Goal: Task Accomplishment & Management: Manage account settings

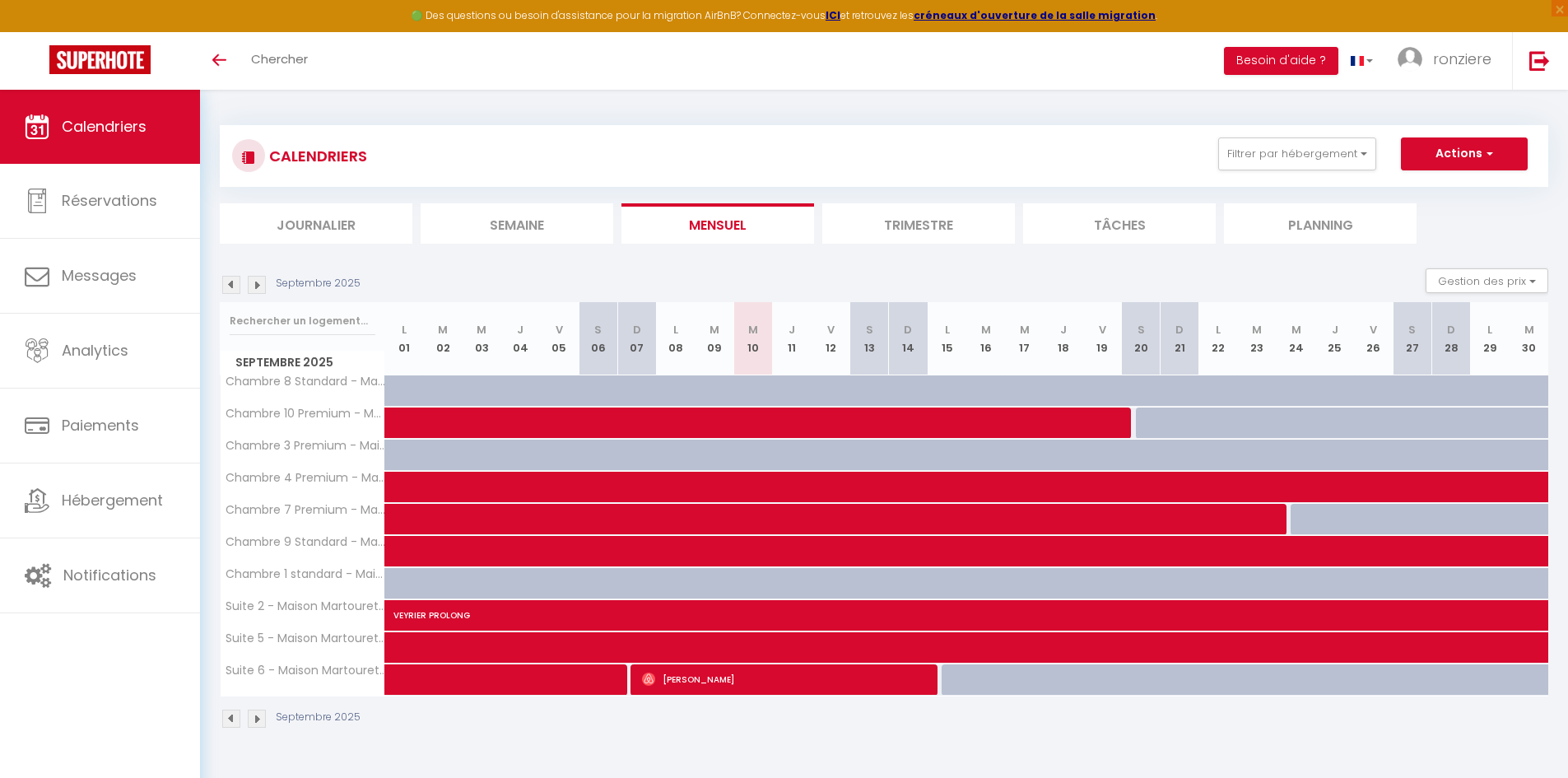
click at [620, 752] on div "CALENDRIERS Filtrer par hébergement MARTHOURET Chambre 8 Standard - Martouret ·…" at bounding box center [884, 427] width 1368 height 675
click at [257, 284] on img at bounding box center [256, 285] width 18 height 18
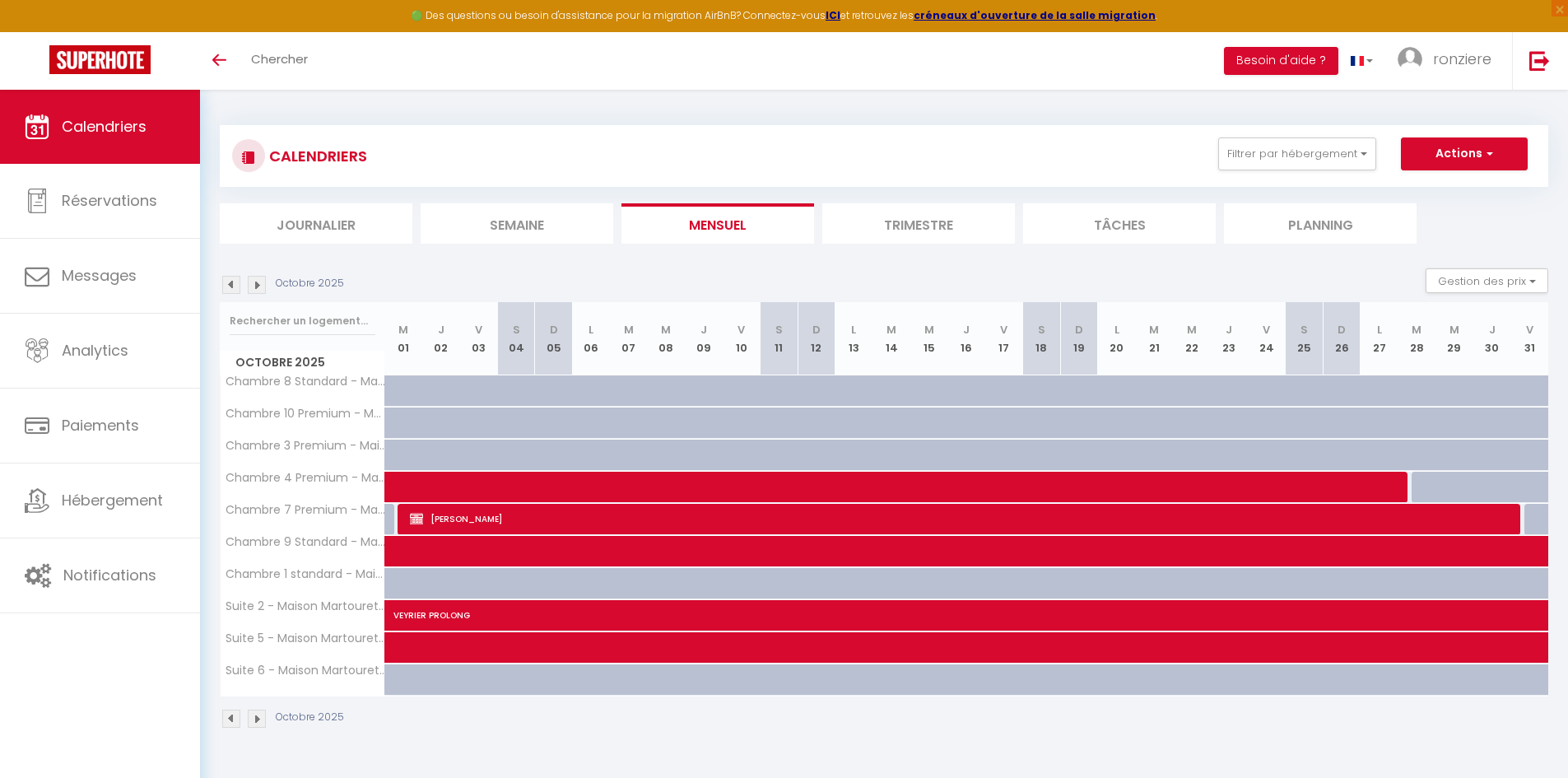
click at [229, 281] on img at bounding box center [232, 285] width 18 height 18
select select
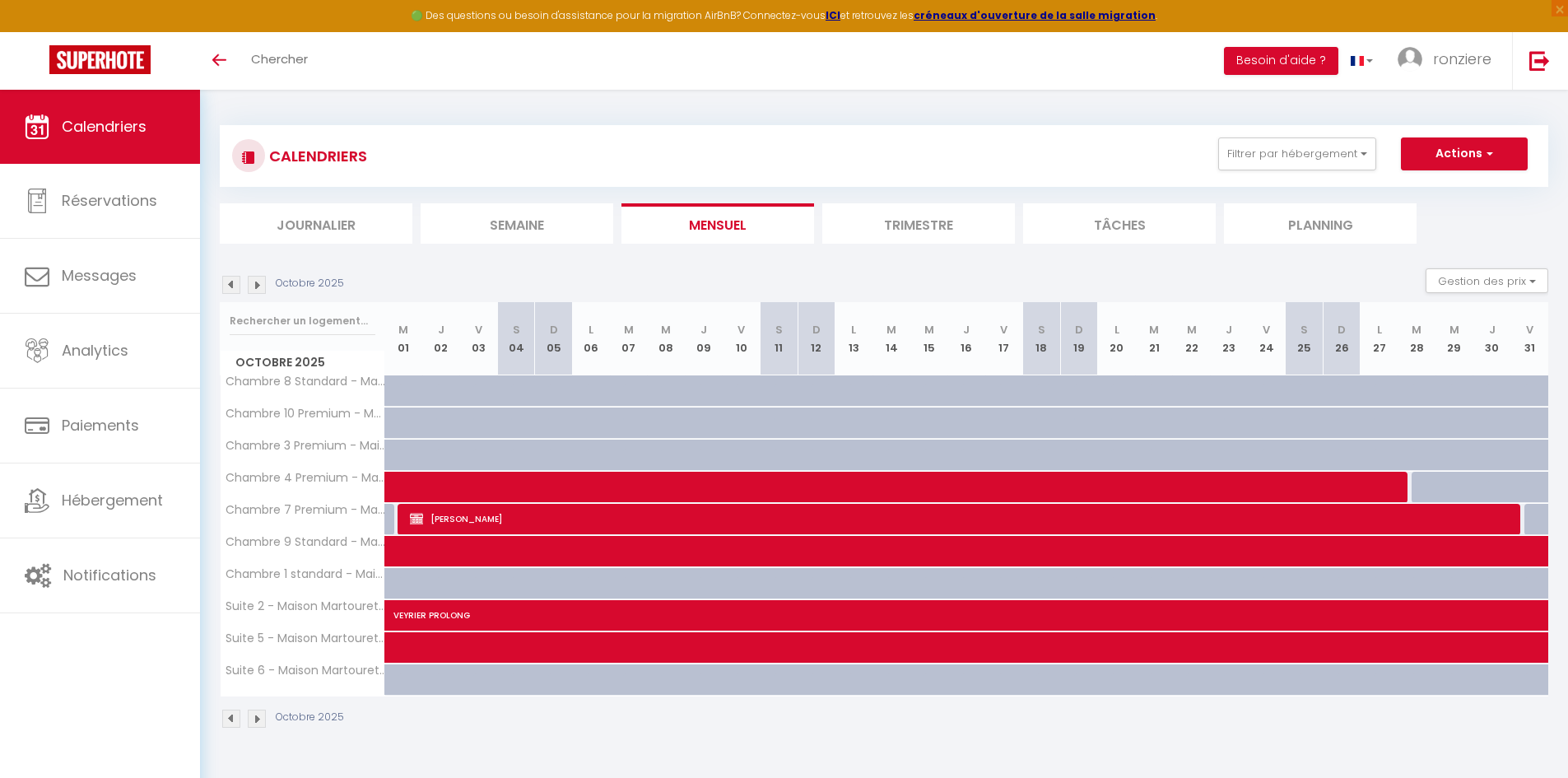
select select
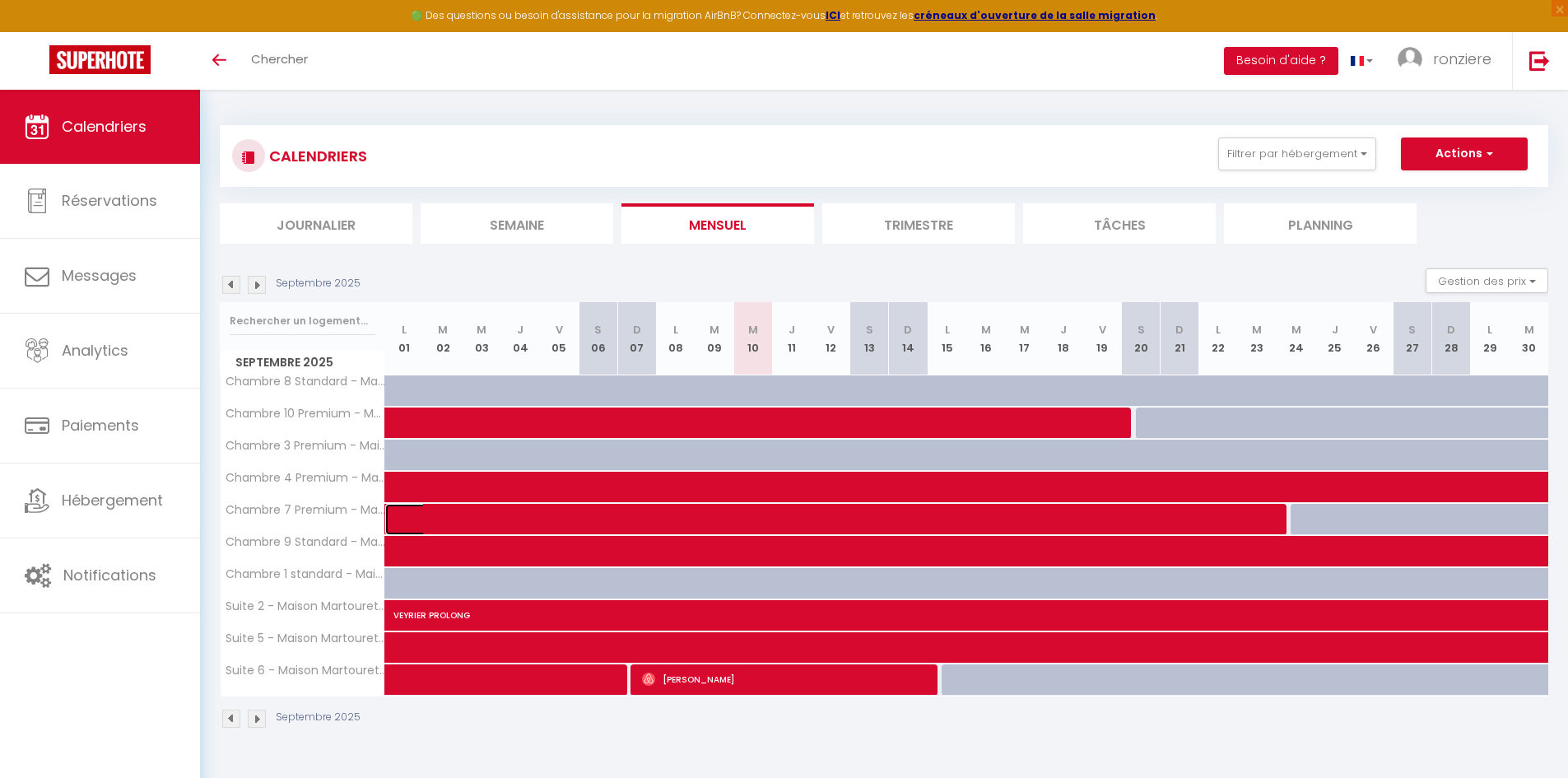
click at [634, 517] on span at bounding box center [845, 520] width 871 height 32
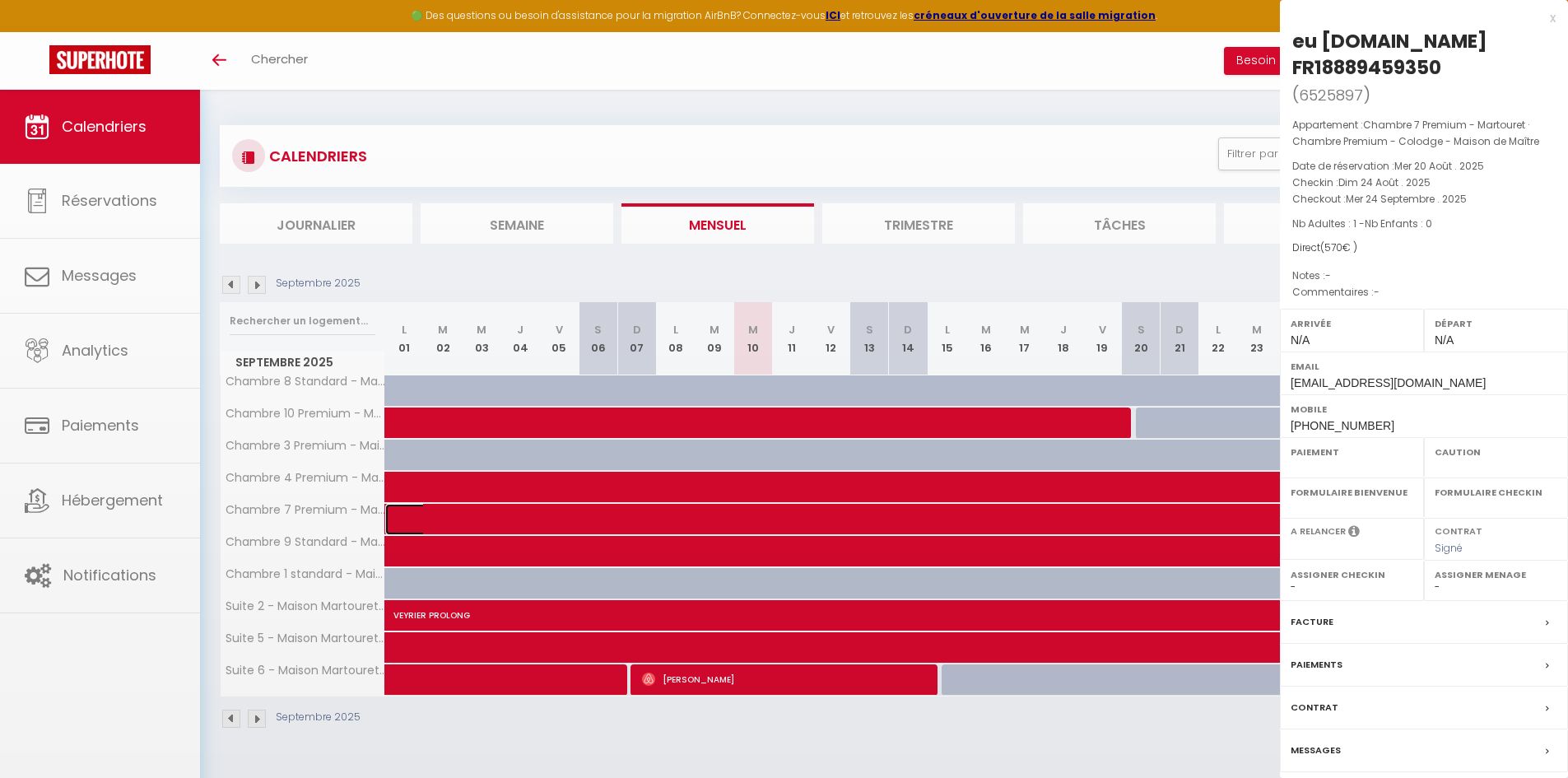
select select "OK"
select select "KO"
select select "0"
select select "1"
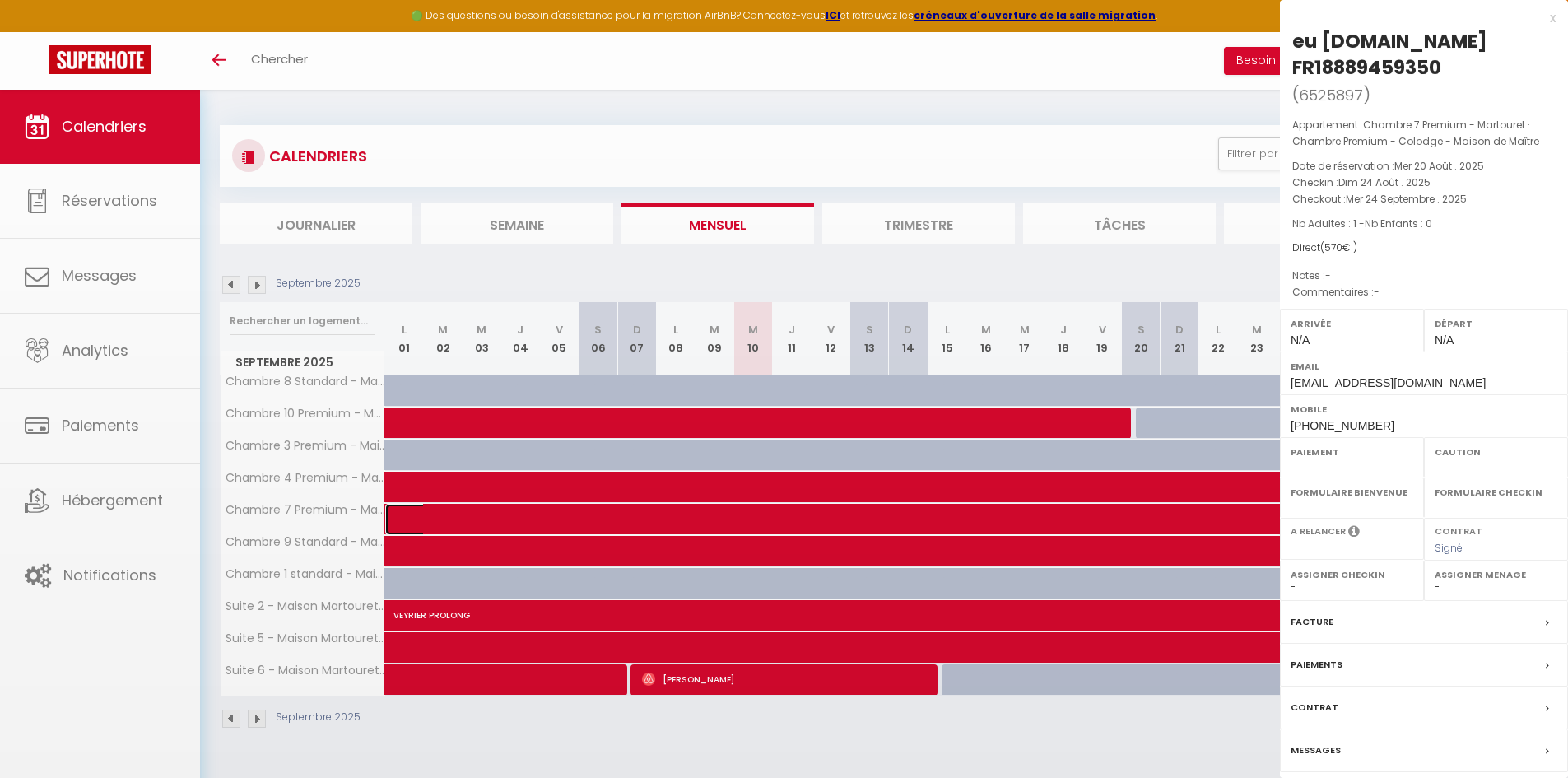
select select
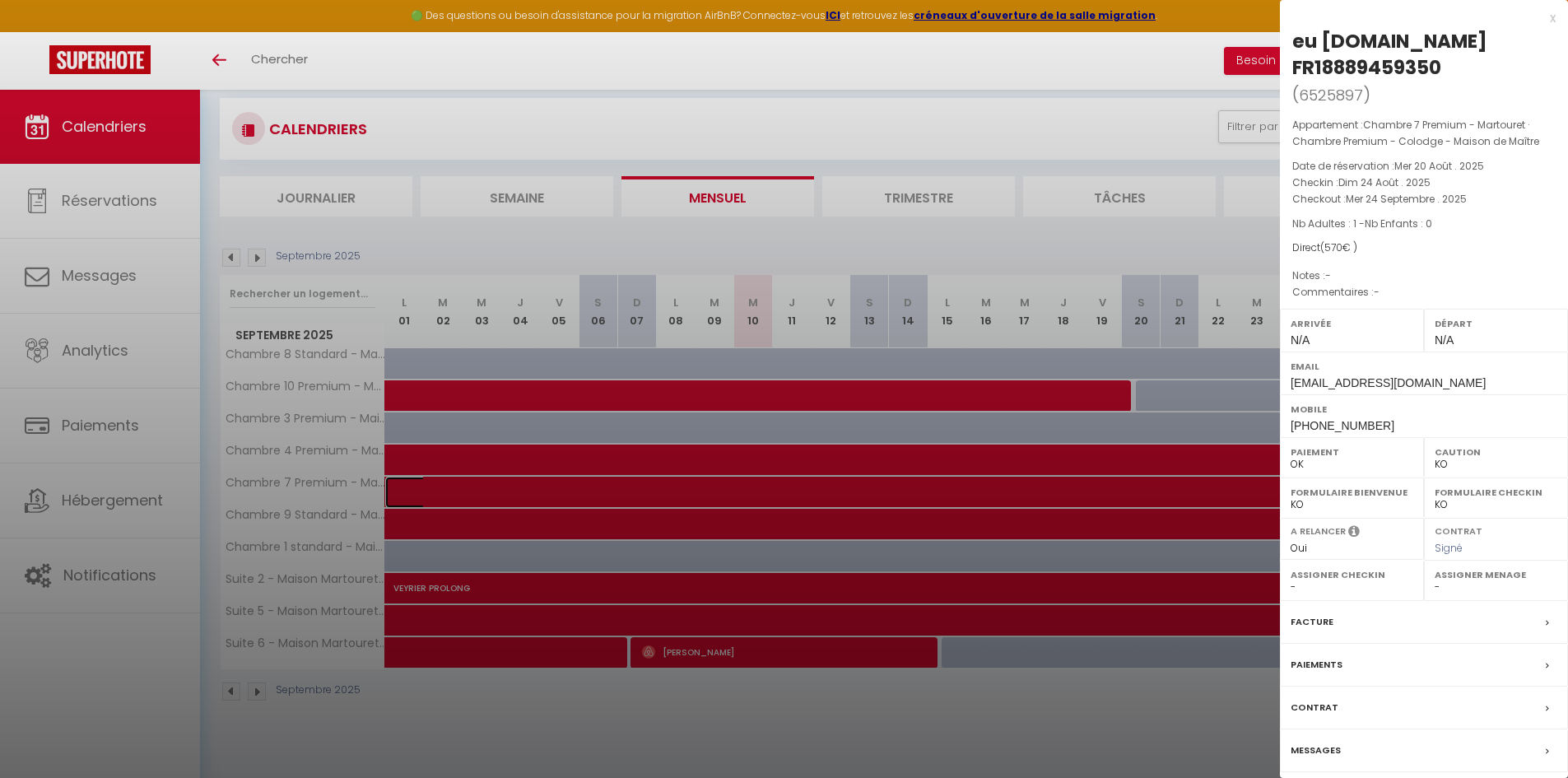
scroll to position [29, 0]
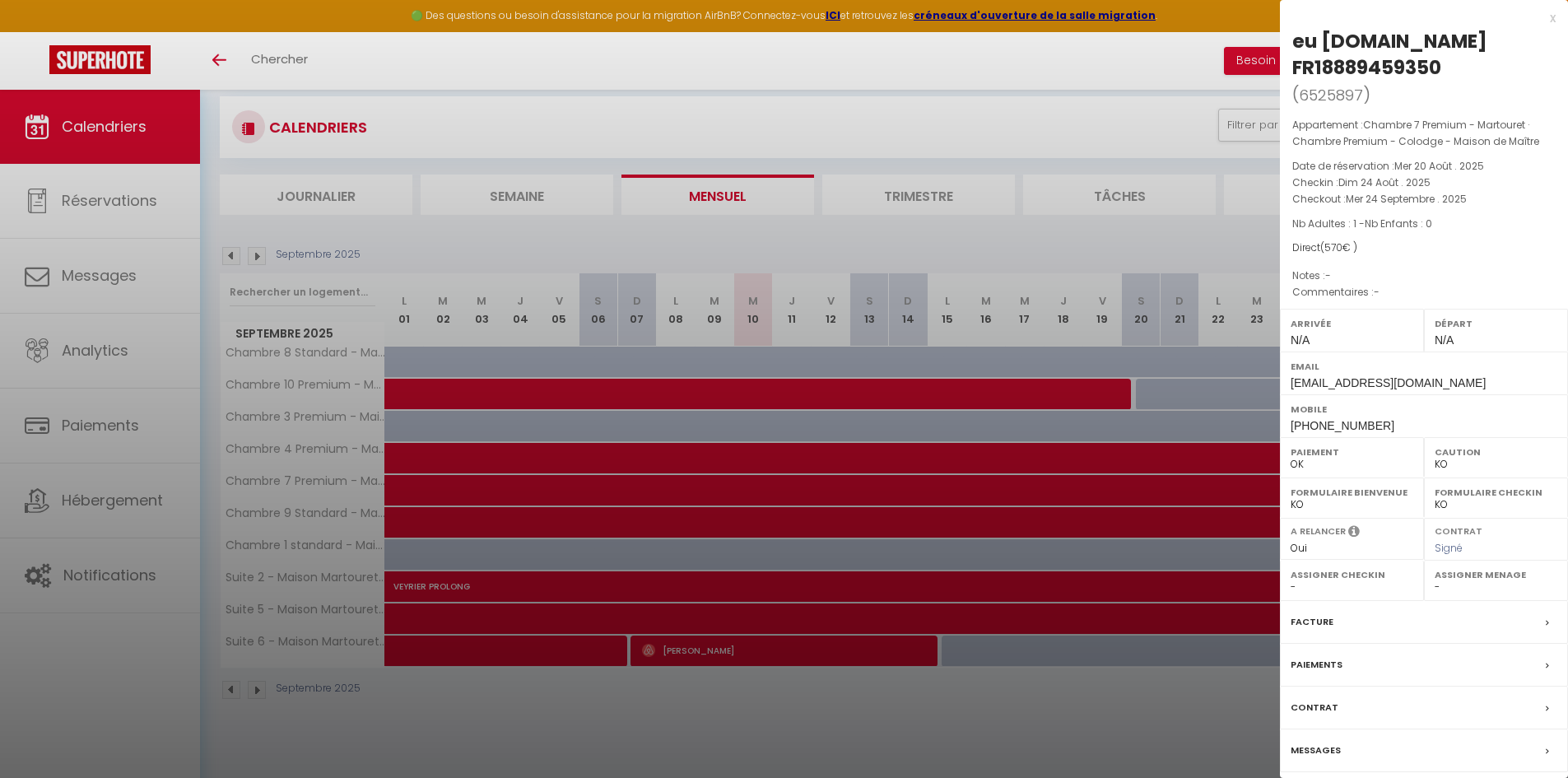
click at [427, 718] on div at bounding box center [784, 389] width 1568 height 778
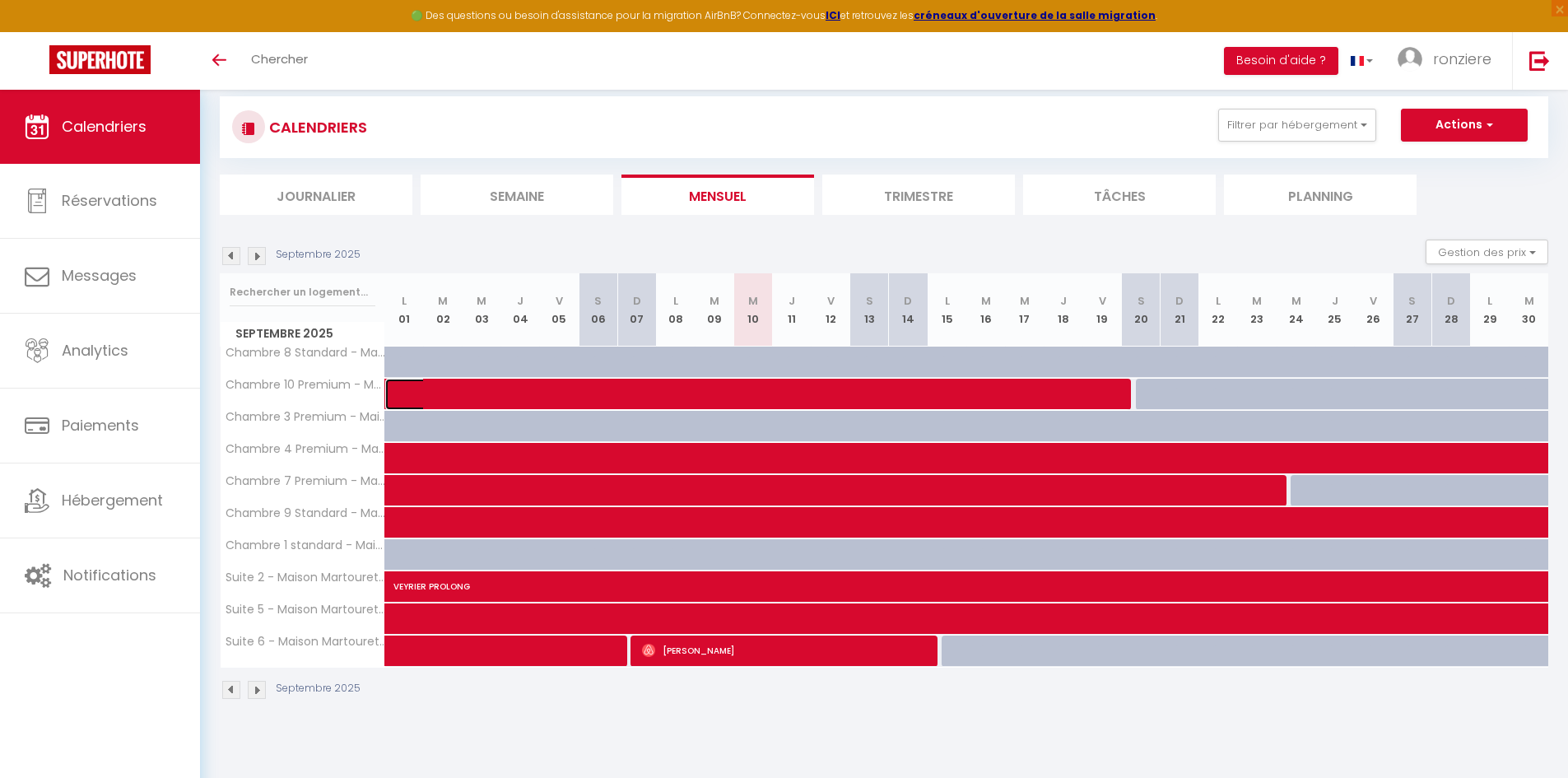
click at [419, 389] on span at bounding box center [769, 394] width 720 height 32
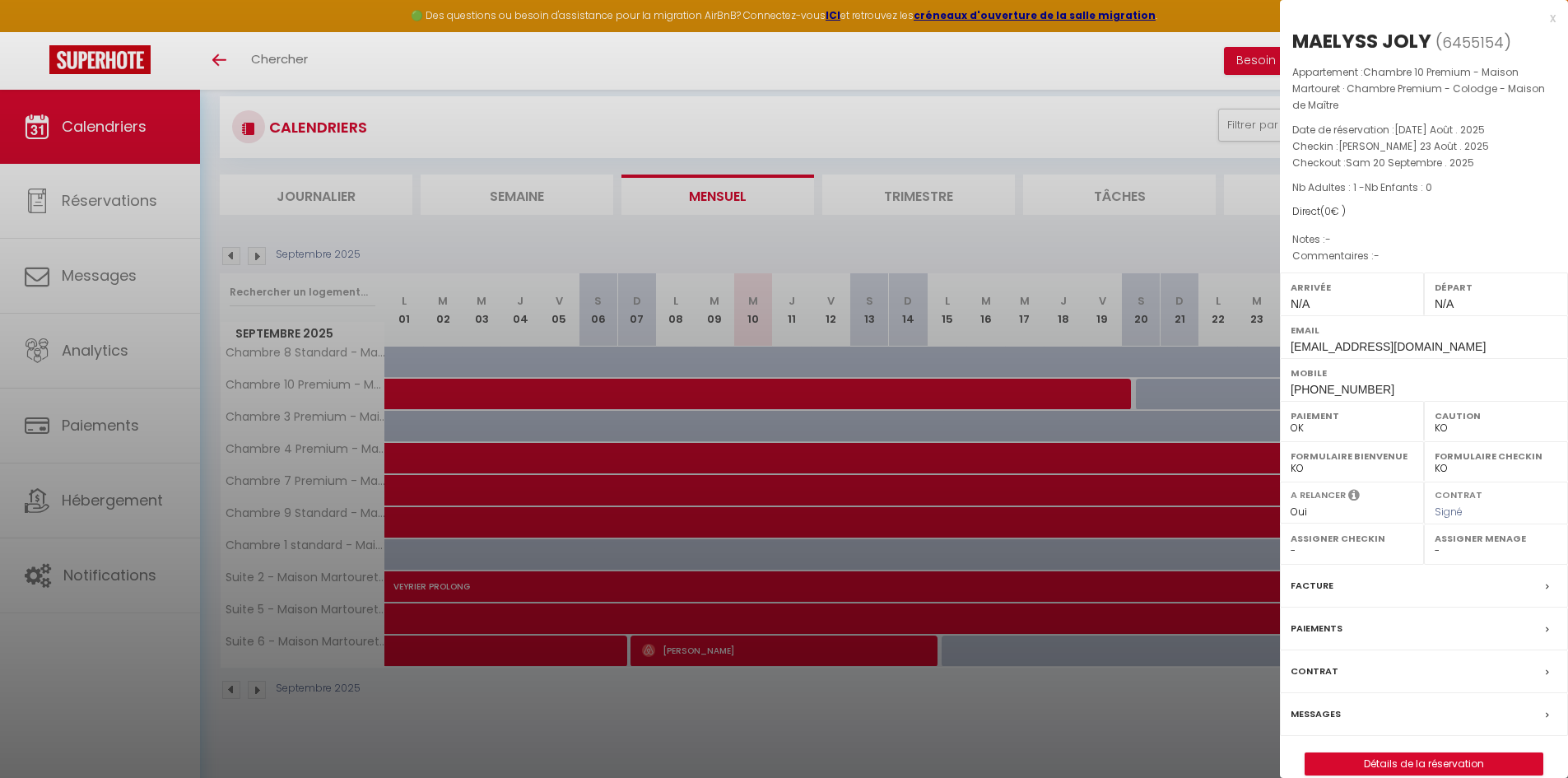
drag, startPoint x: 1385, startPoint y: 389, endPoint x: 1287, endPoint y: 393, distance: 98.1
click at [1287, 393] on div "Mobile [PHONE_NUMBER]" at bounding box center [1424, 379] width 288 height 43
copy span "[PHONE_NUMBER]"
click at [555, 729] on div at bounding box center [784, 389] width 1568 height 778
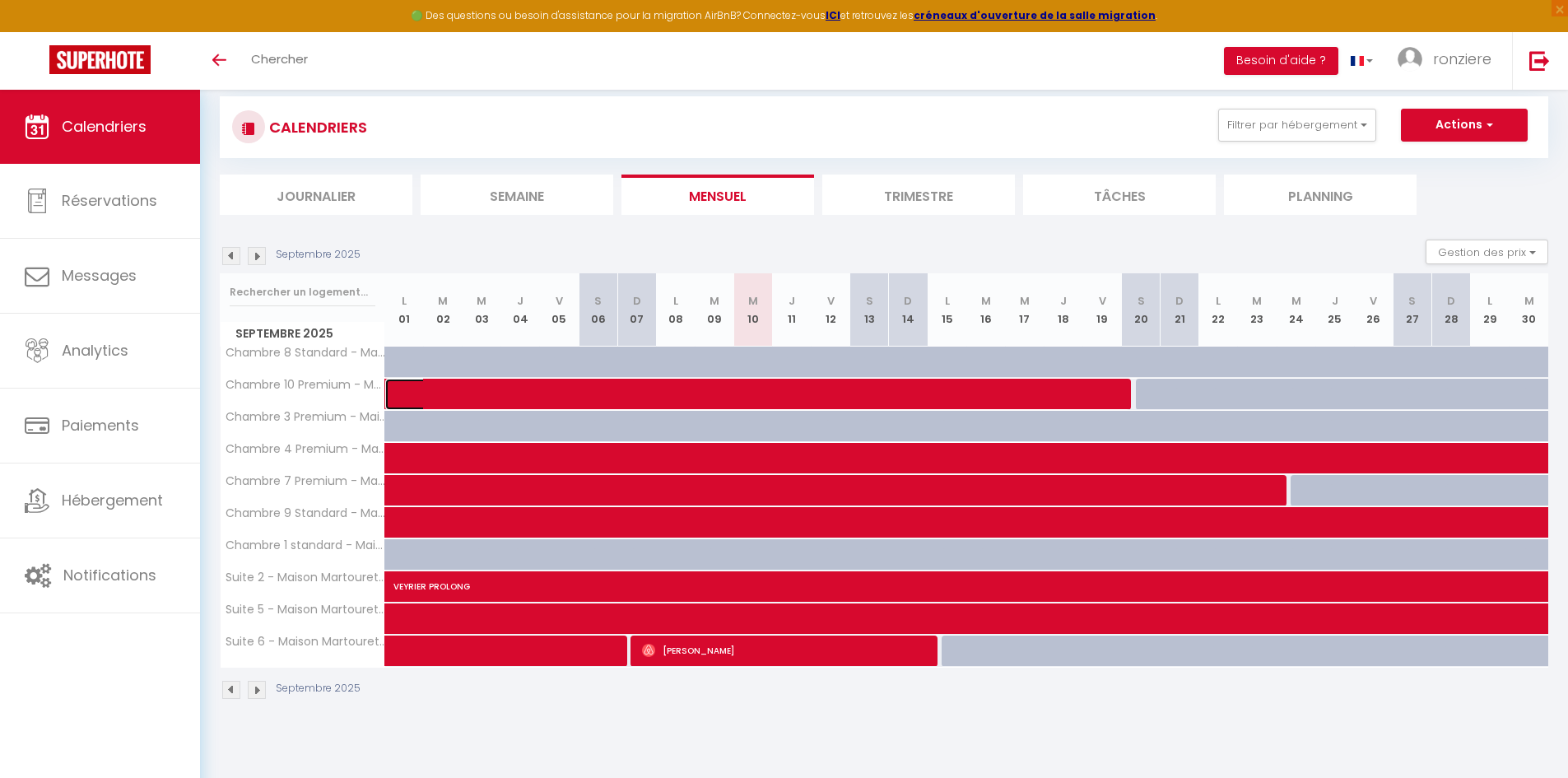
click at [437, 390] on span at bounding box center [769, 394] width 720 height 32
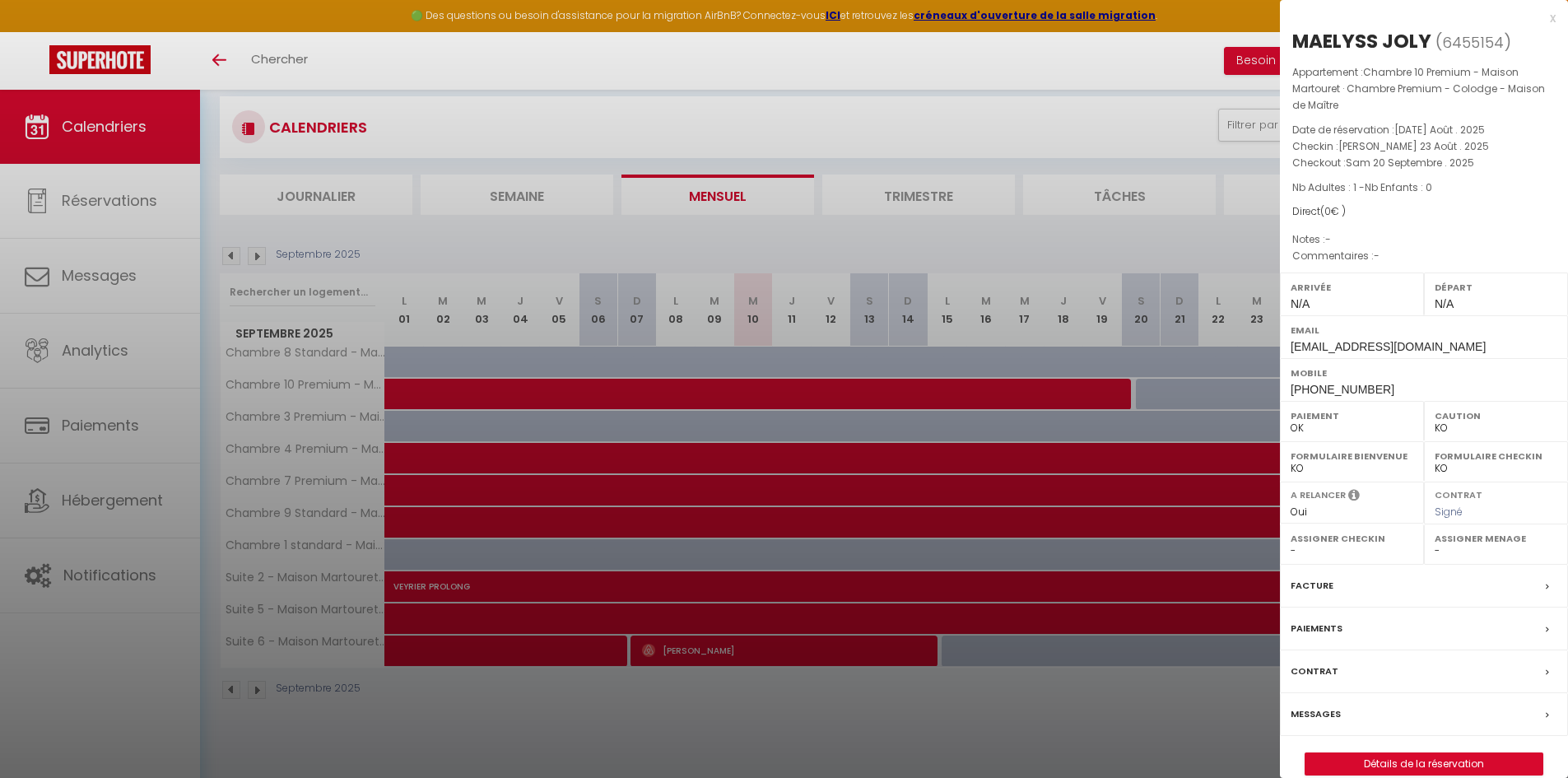
drag, startPoint x: 576, startPoint y: 724, endPoint x: 717, endPoint y: 621, distance: 174.6
click at [576, 724] on div at bounding box center [784, 389] width 1568 height 778
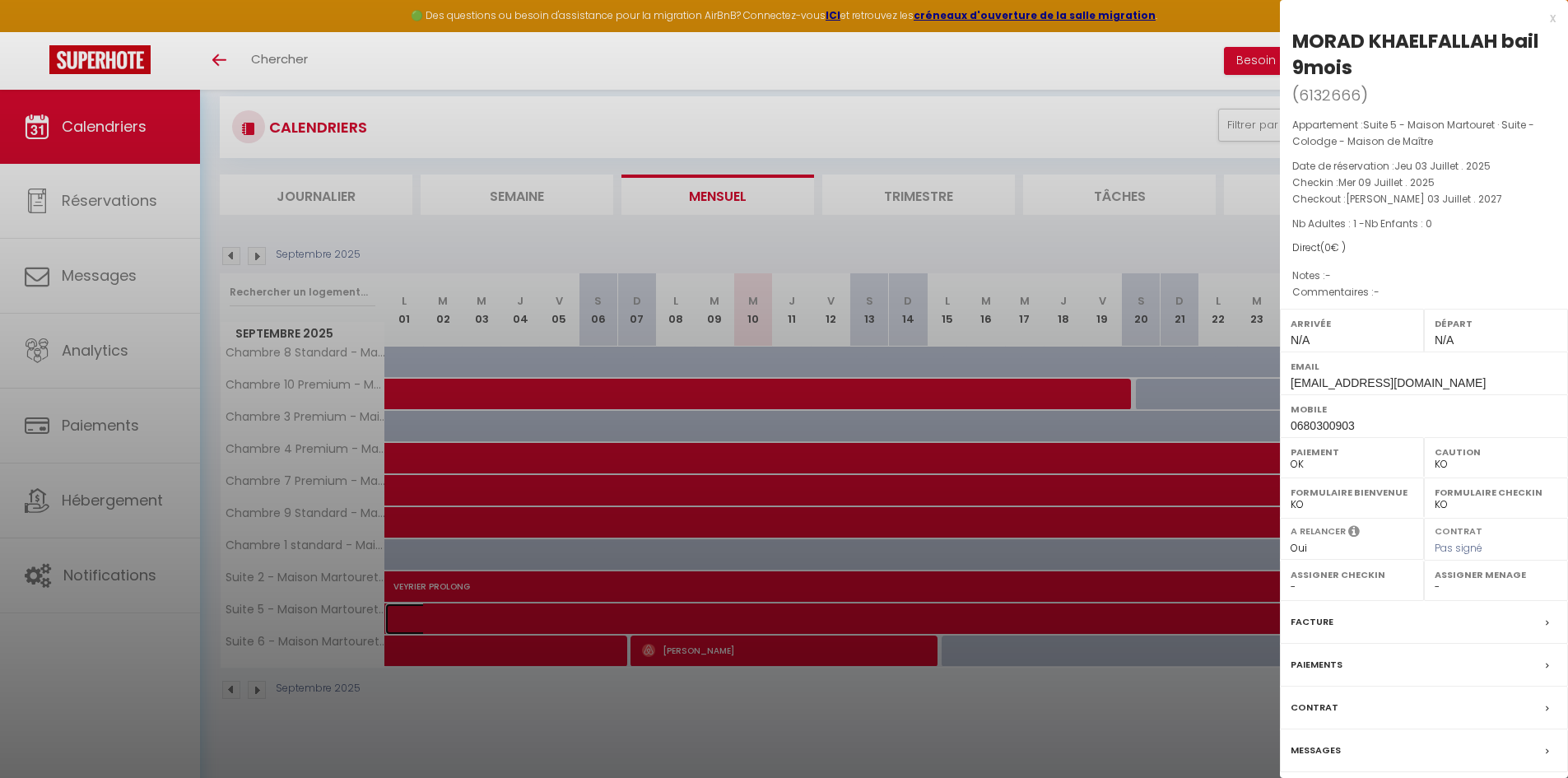
scroll to position [90, 0]
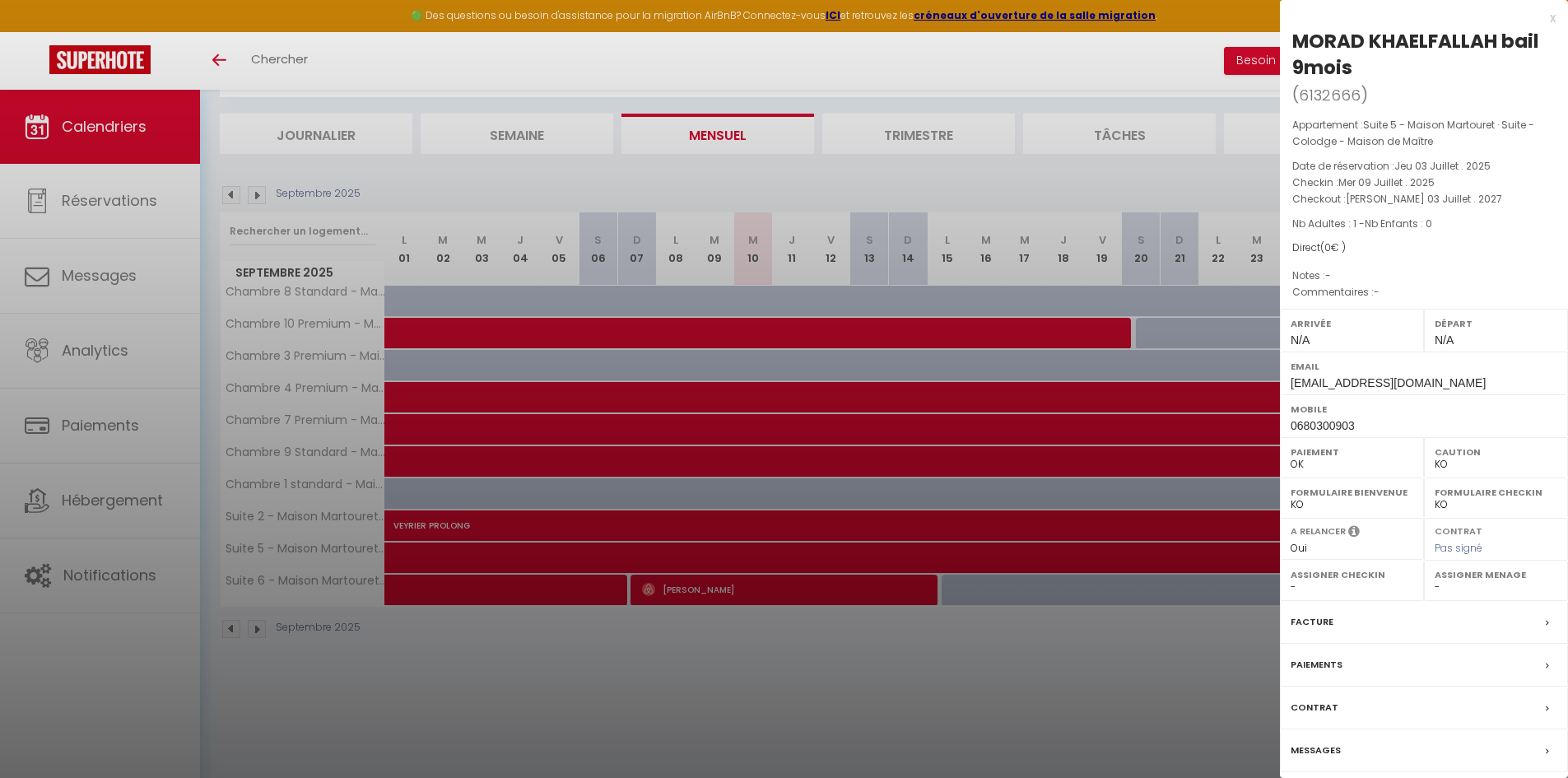
click at [1033, 643] on div at bounding box center [784, 389] width 1568 height 778
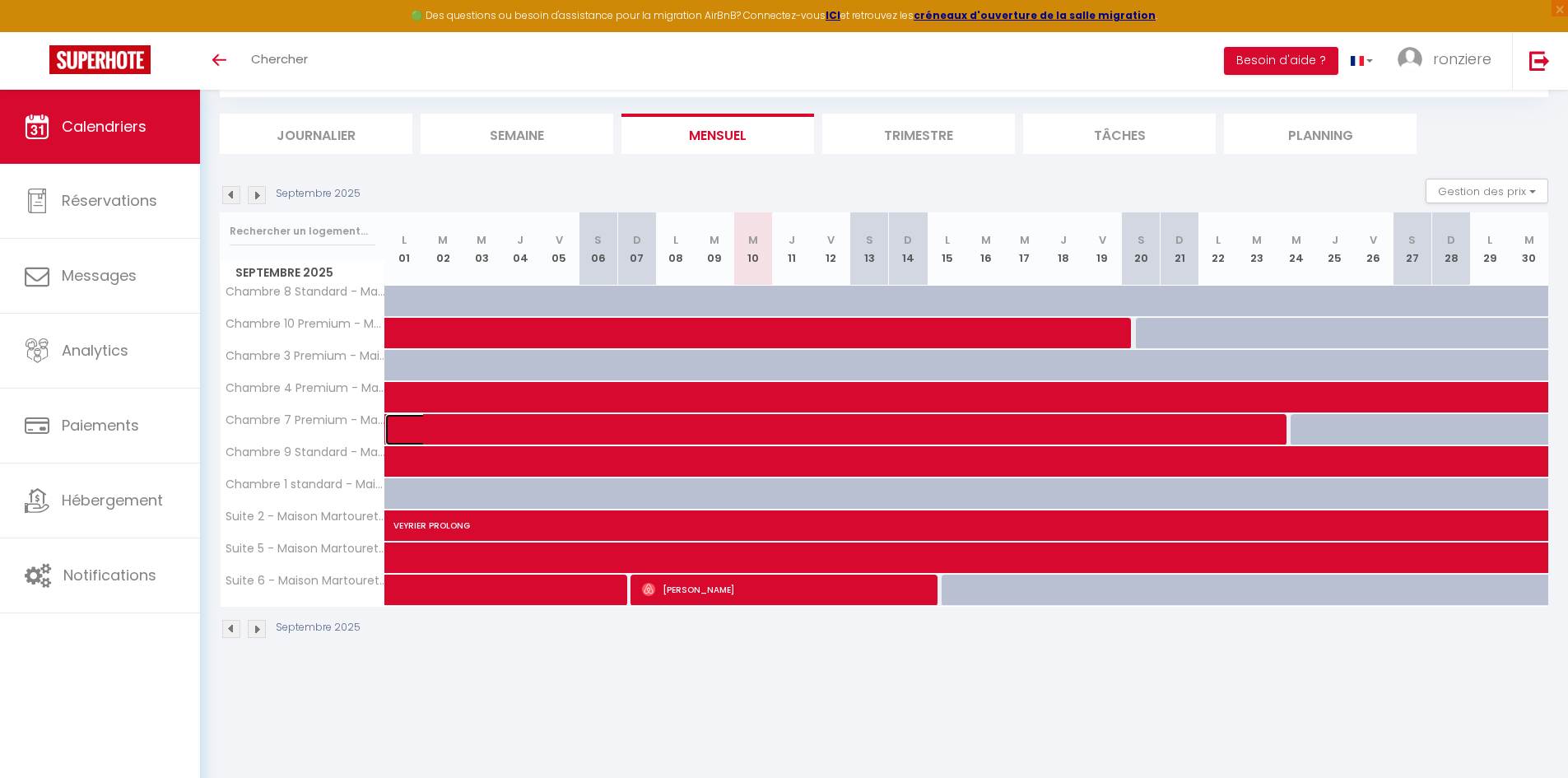
click at [450, 426] on span at bounding box center [845, 430] width 871 height 32
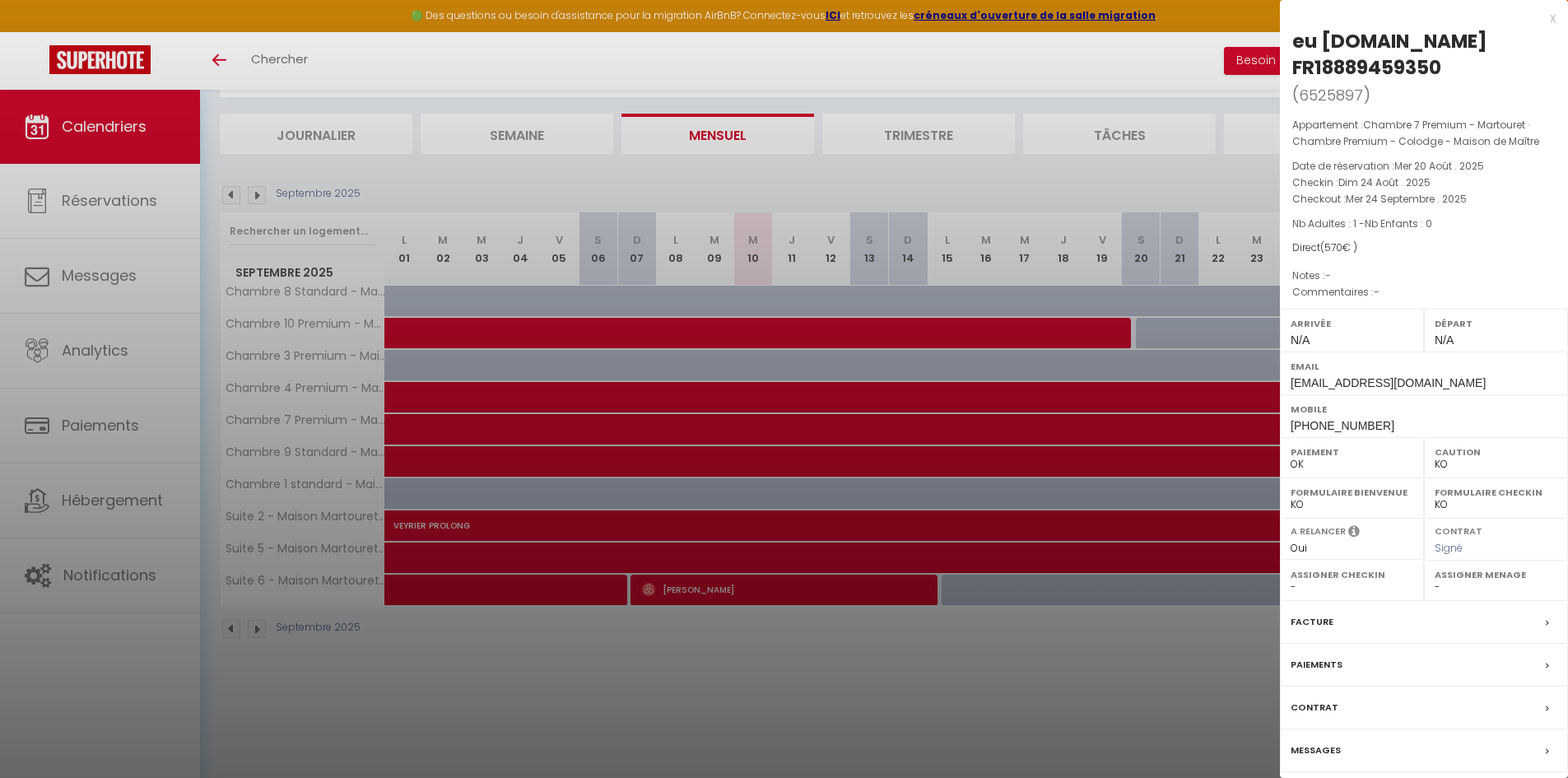
drag, startPoint x: 1383, startPoint y: 423, endPoint x: 1280, endPoint y: 427, distance: 103.1
click at [1280, 427] on div "Mobile [PHONE_NUMBER]" at bounding box center [1424, 416] width 288 height 43
copy span "[PHONE_NUMBER]"
